Goal: Transaction & Acquisition: Subscribe to service/newsletter

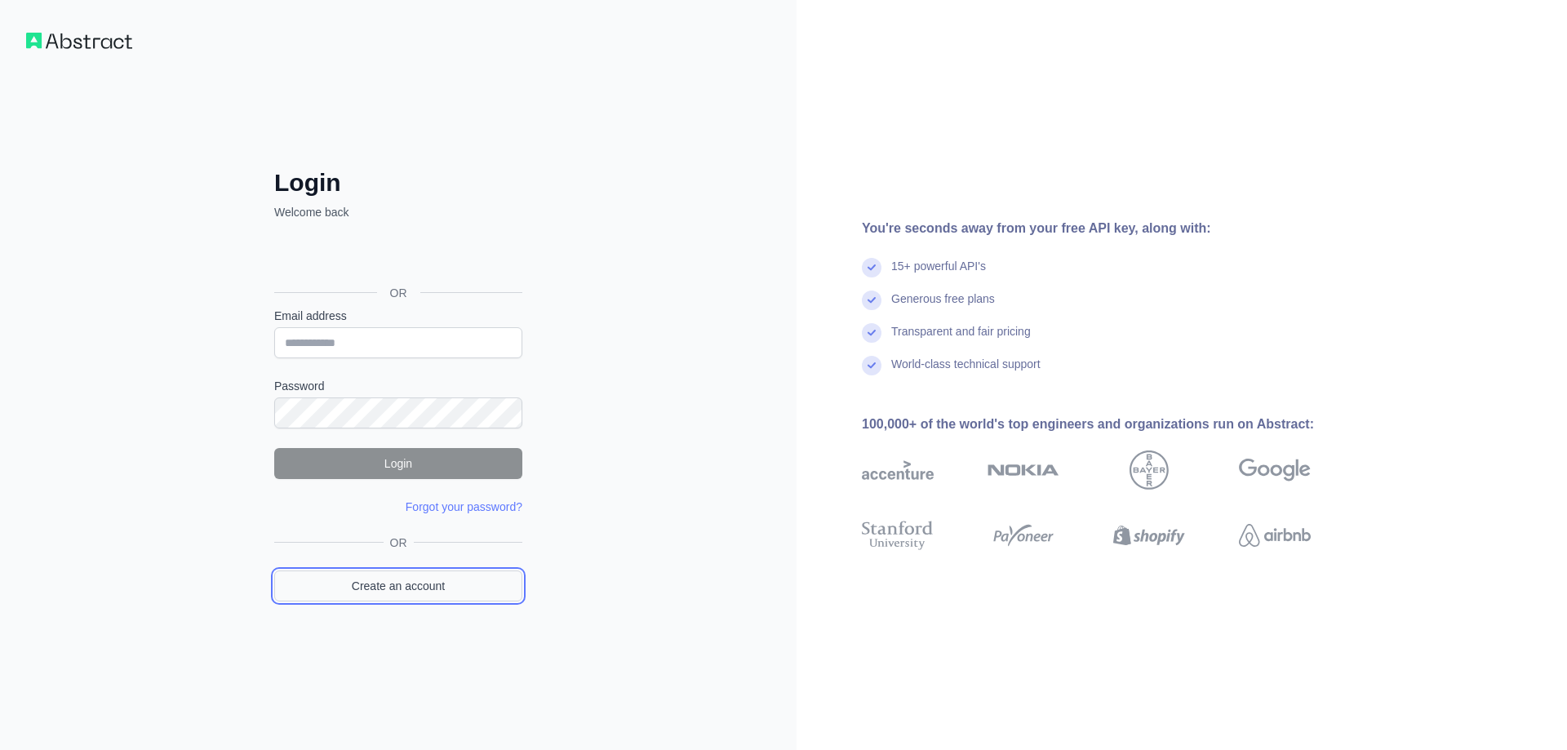
click at [416, 585] on link "Create an account" at bounding box center [398, 586] width 248 height 31
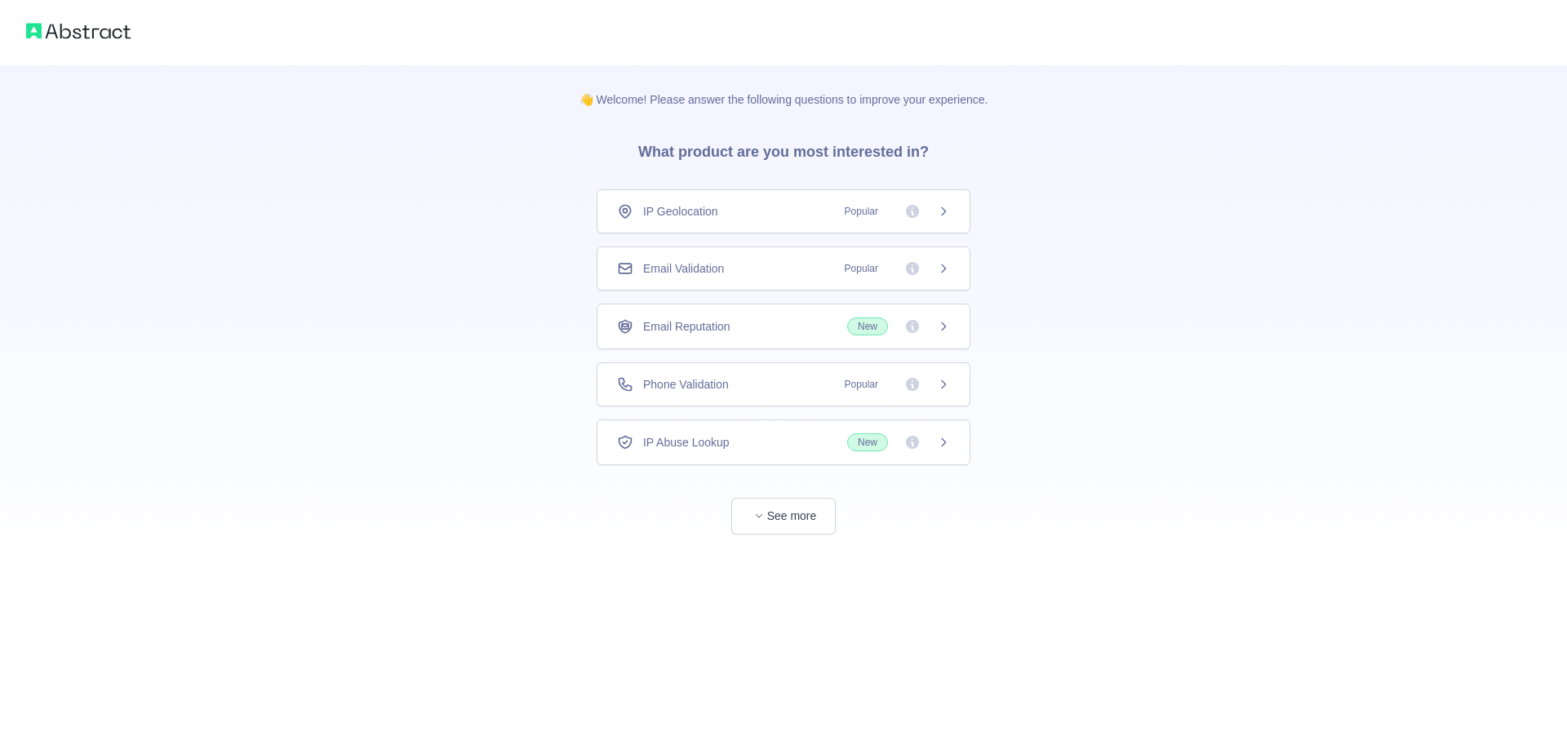
click at [788, 367] on div "Phone Validation Popular" at bounding box center [784, 384] width 374 height 44
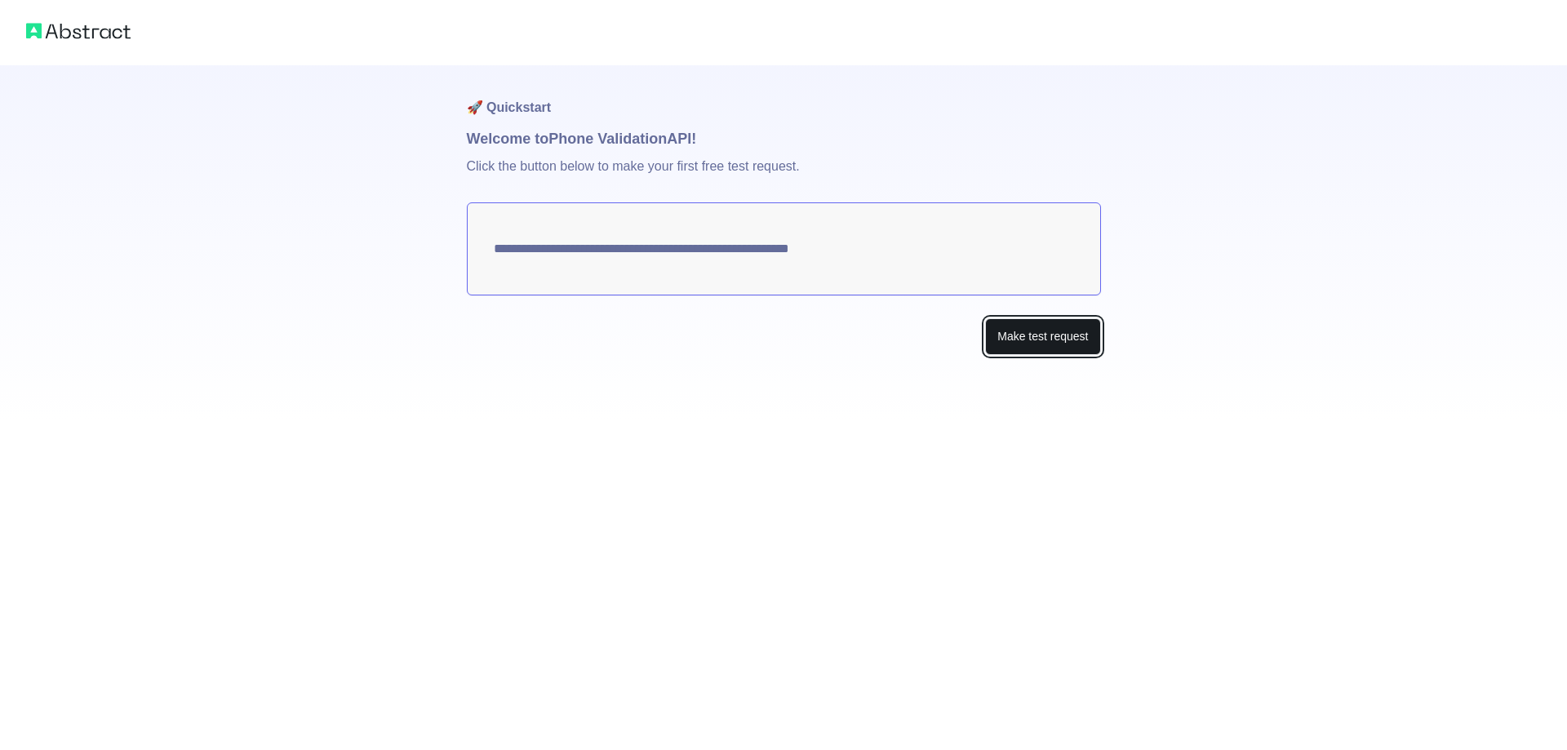
click at [1029, 340] on button "Make test request" at bounding box center [1042, 336] width 115 height 37
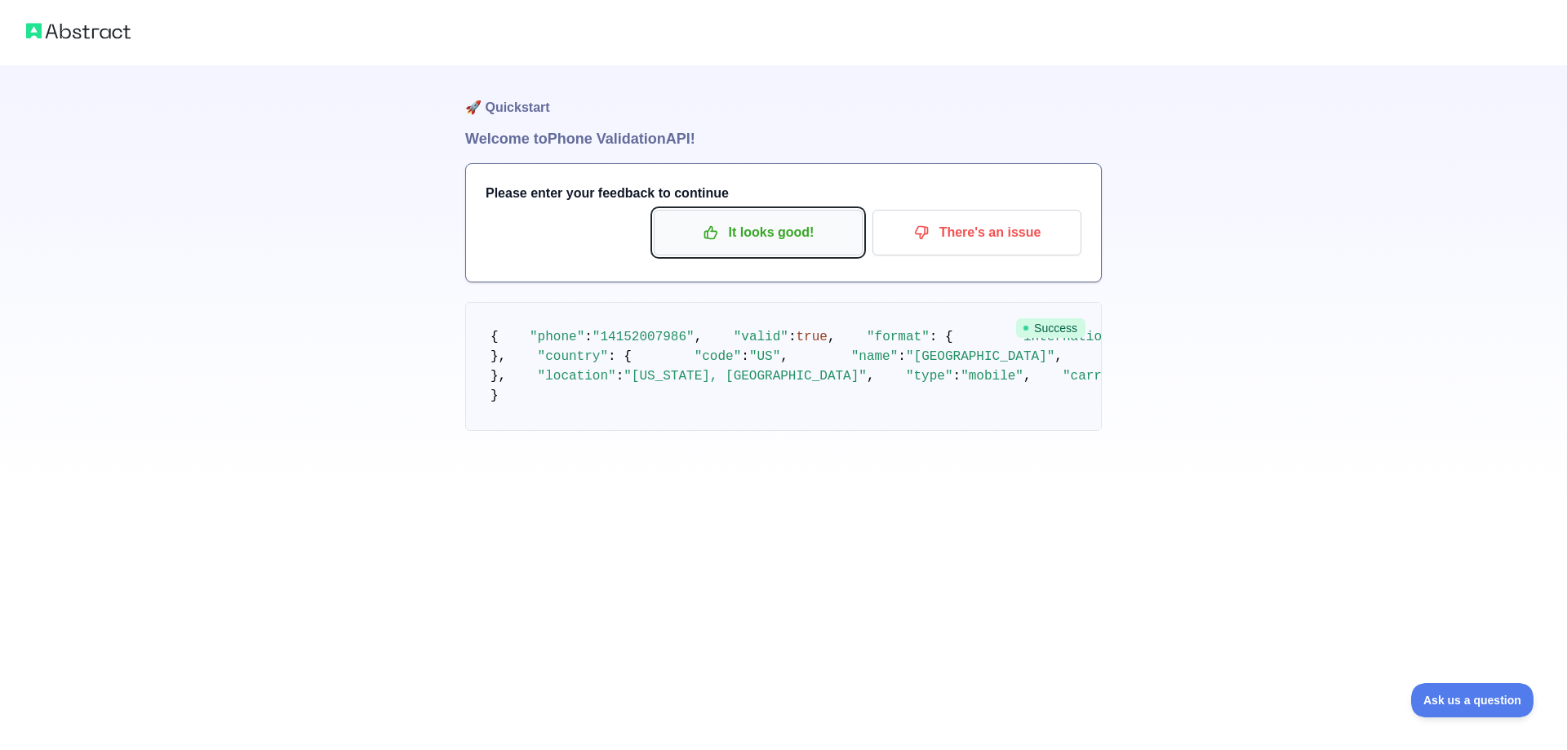
click at [757, 239] on p "It looks good!" at bounding box center [758, 233] width 184 height 28
